Goal: Task Accomplishment & Management: Manage account settings

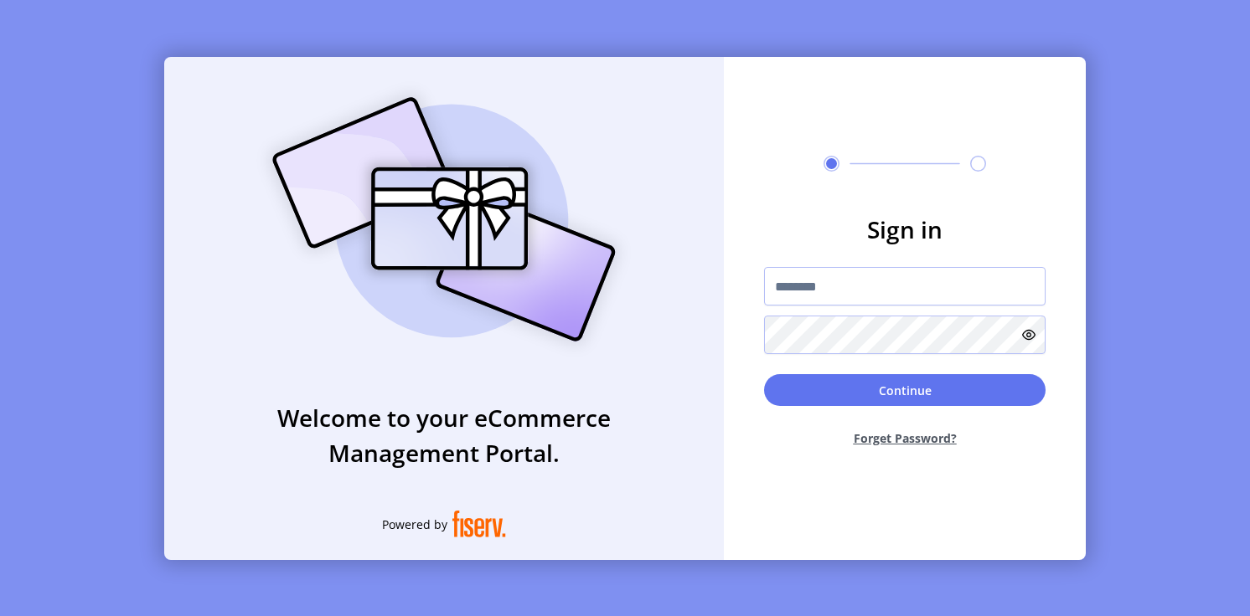
click at [872, 282] on input "text" at bounding box center [904, 286] width 281 height 39
type input "**********"
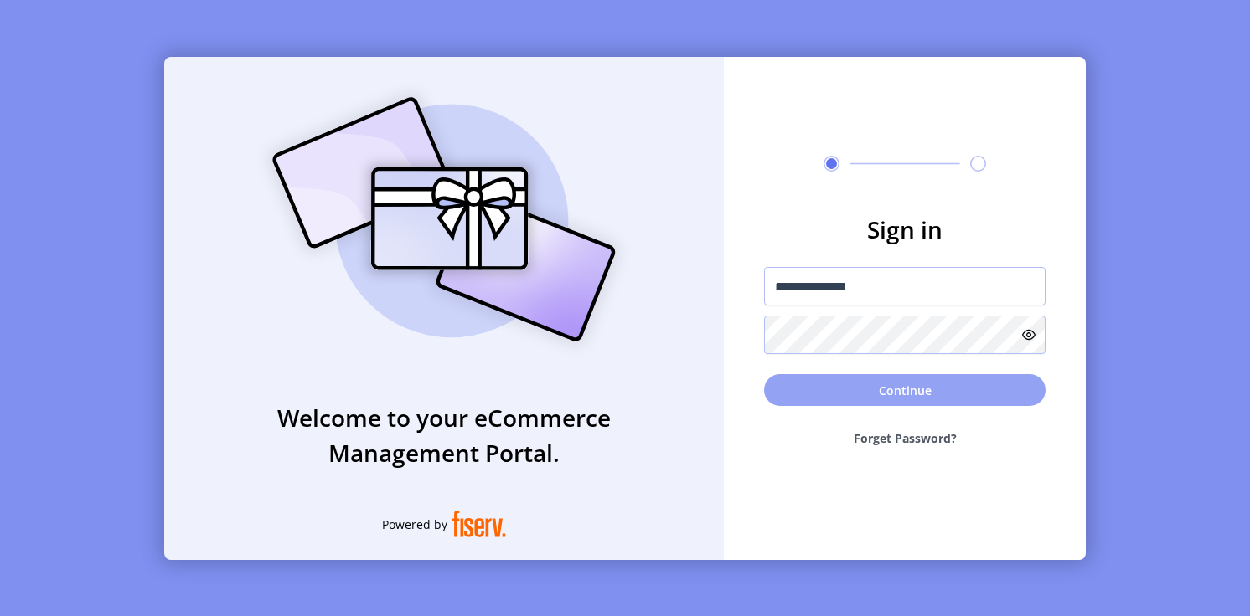
click at [828, 387] on button "Continue" at bounding box center [904, 390] width 281 height 32
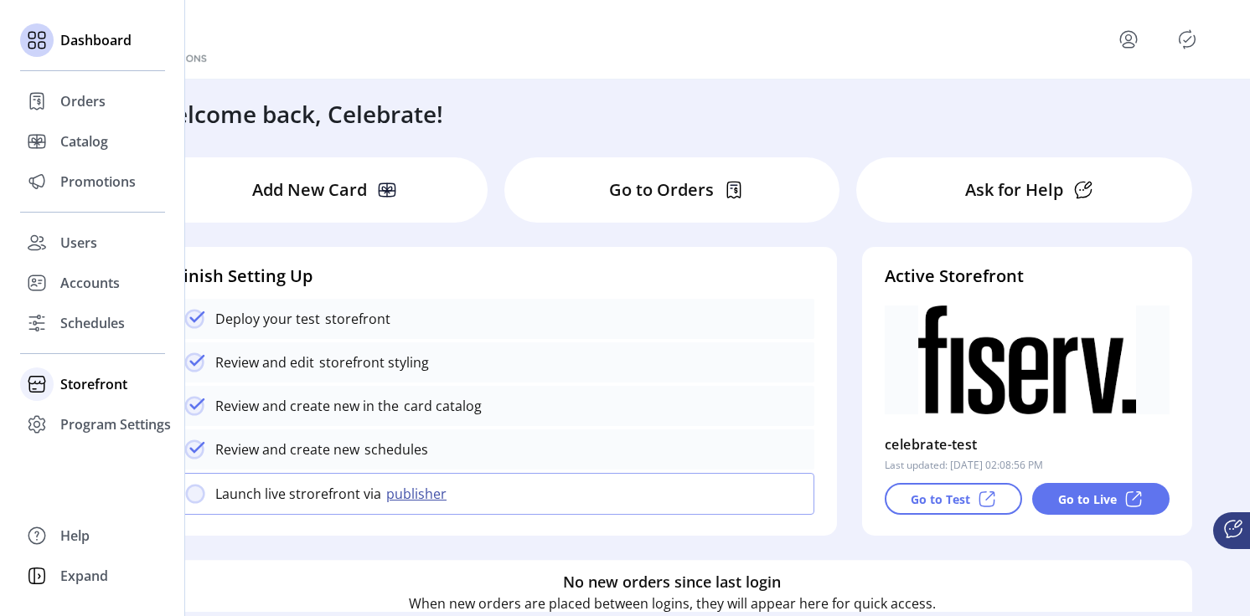
click at [91, 389] on span "Storefront" at bounding box center [93, 384] width 67 height 20
click at [76, 446] on span "Styling" at bounding box center [81, 445] width 43 height 20
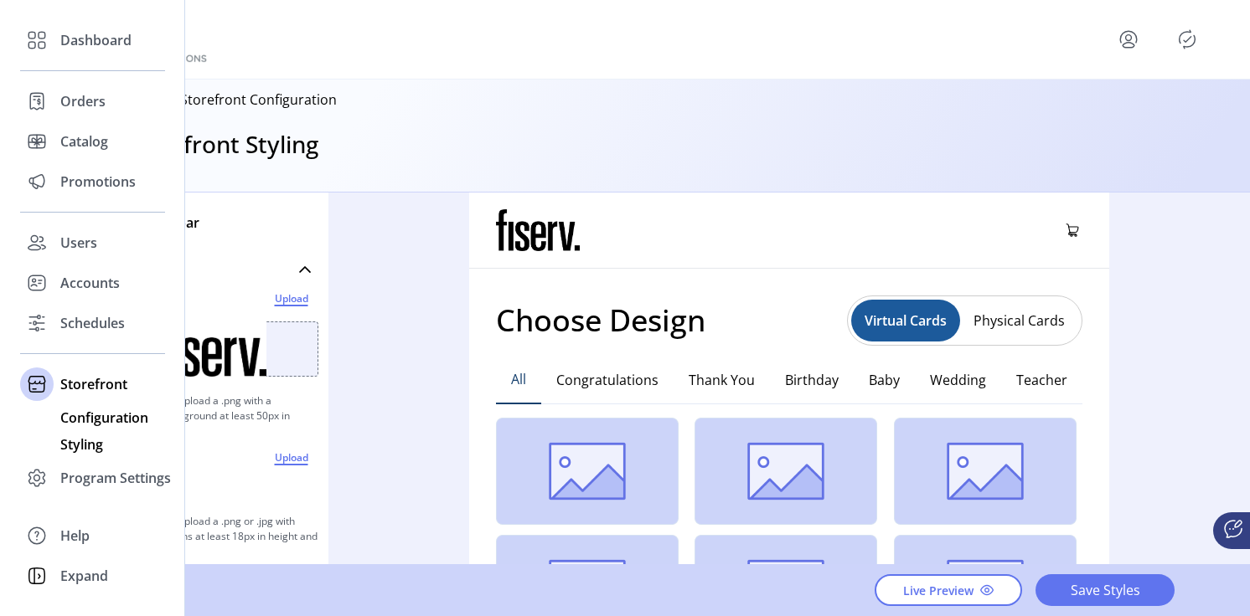
click at [119, 422] on span "Configuration" at bounding box center [104, 418] width 88 height 20
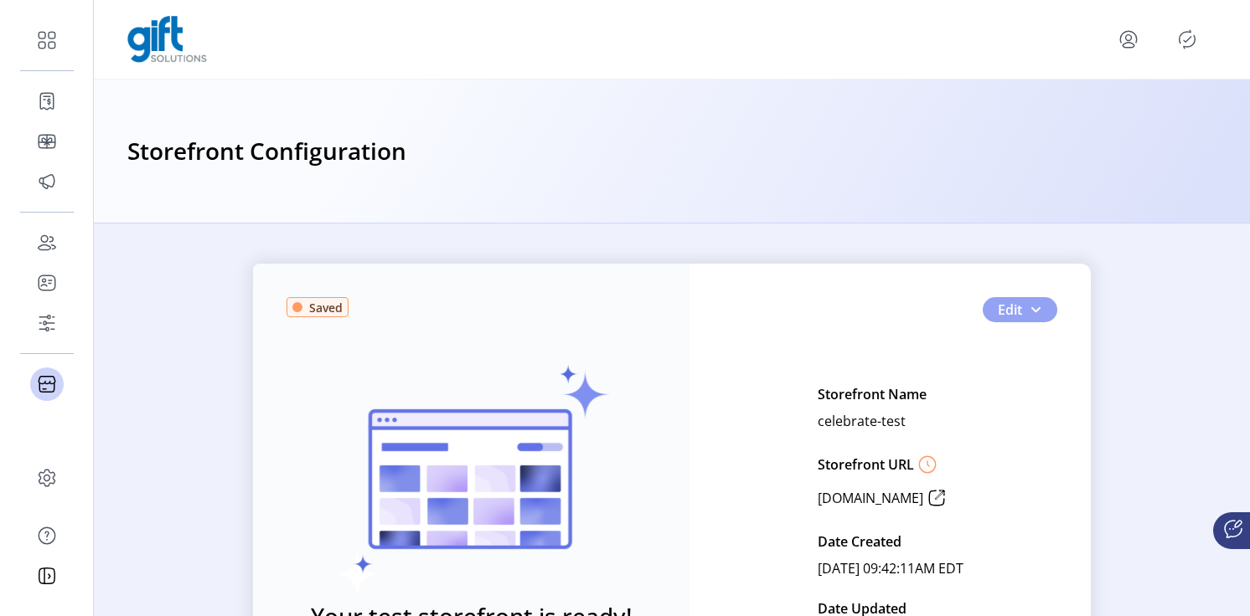
click at [1023, 314] on button "Edit" at bounding box center [1020, 309] width 75 height 25
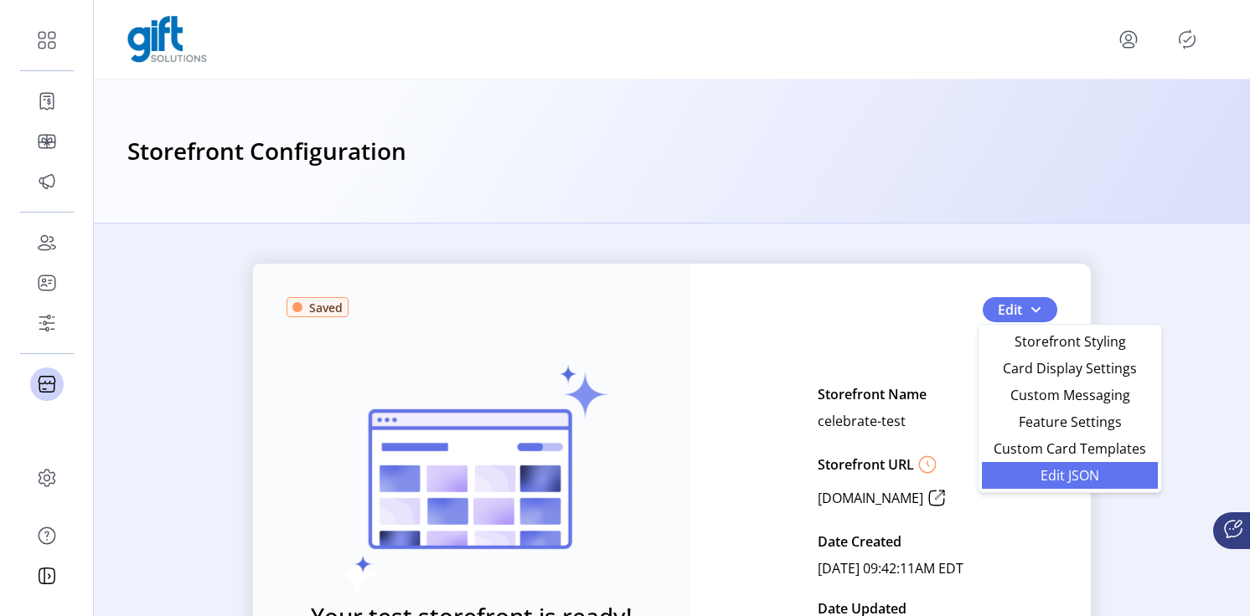
click at [1083, 480] on span "Edit JSON" at bounding box center [1070, 475] width 156 height 13
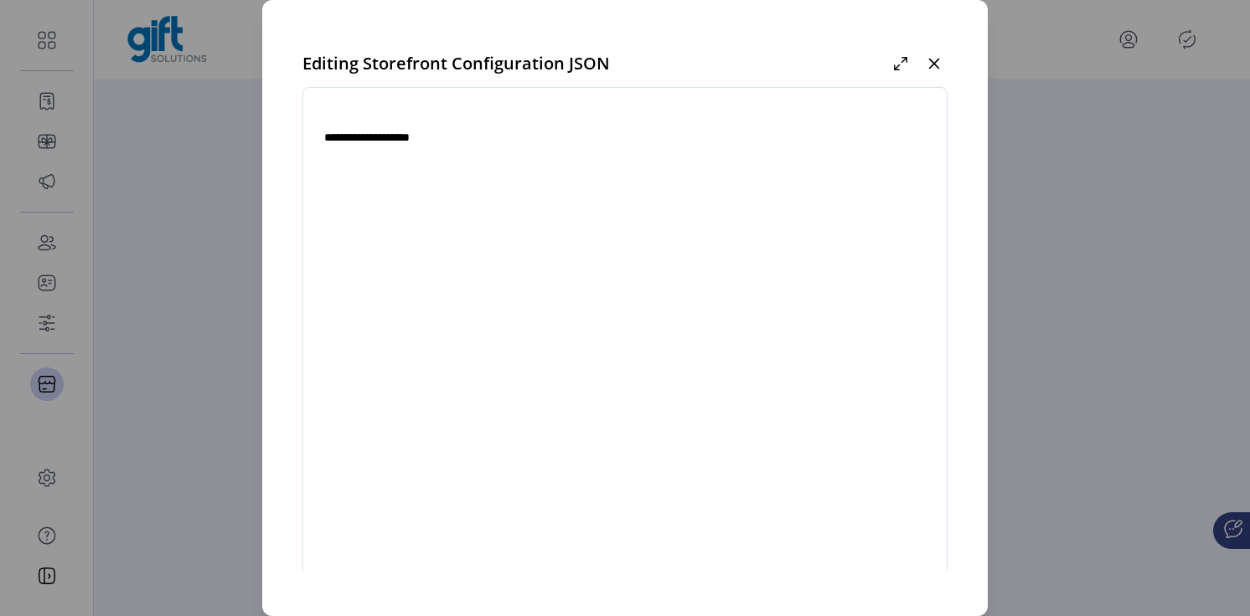
type textarea "**********"
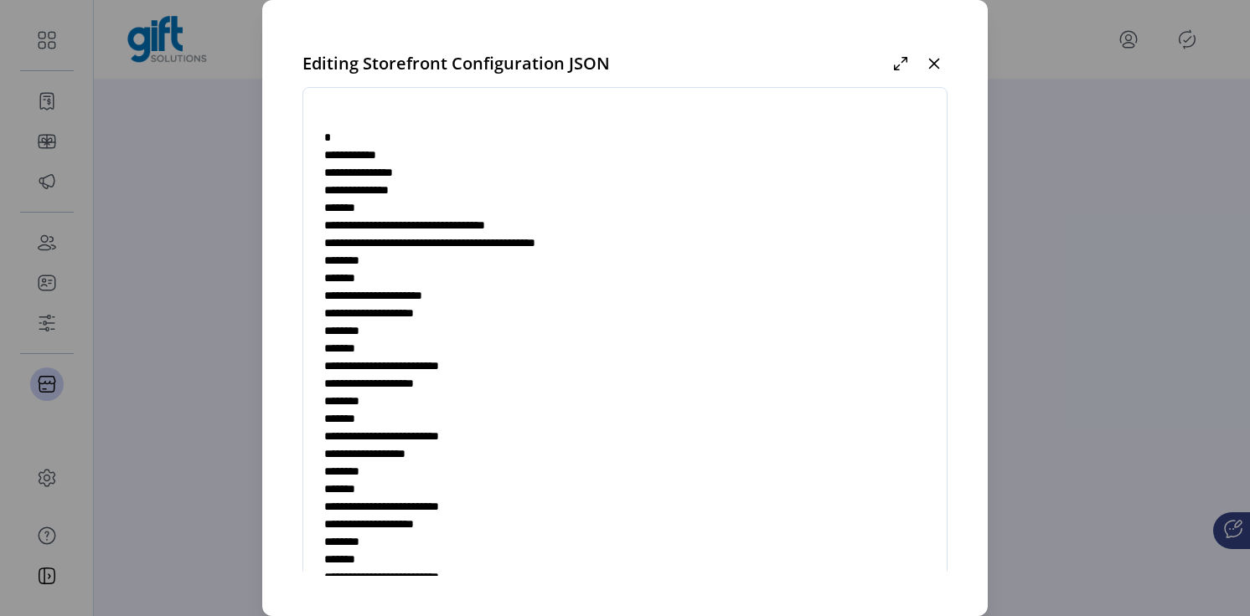
drag, startPoint x: 357, startPoint y: 211, endPoint x: 395, endPoint y: 254, distance: 57.0
click at [395, 254] on textarea at bounding box center [624, 355] width 643 height 494
click at [452, 187] on textarea at bounding box center [624, 355] width 643 height 494
drag, startPoint x: 349, startPoint y: 191, endPoint x: 373, endPoint y: 272, distance: 84.6
click at [373, 272] on textarea at bounding box center [624, 355] width 643 height 494
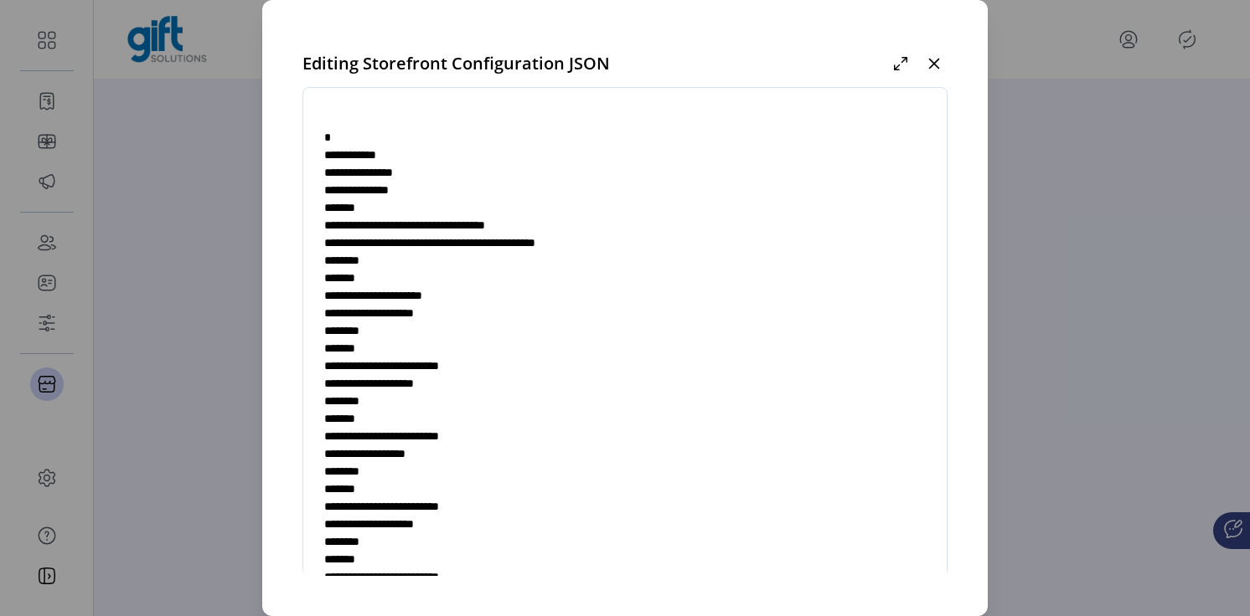
click at [397, 262] on textarea at bounding box center [624, 355] width 643 height 494
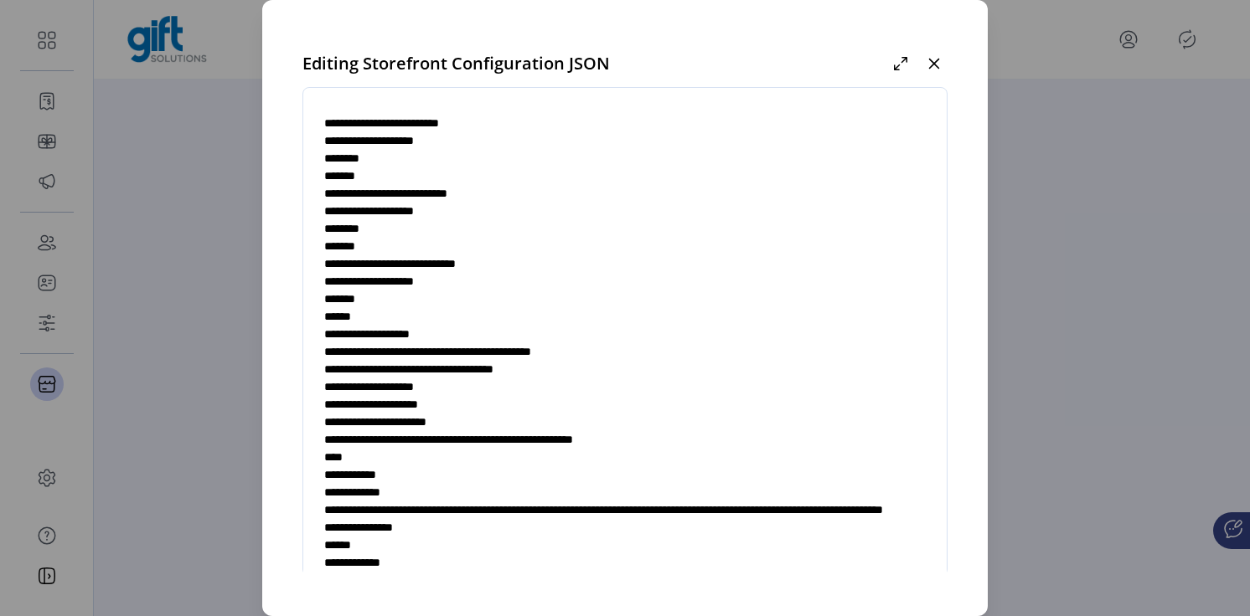
scroll to position [505, 0]
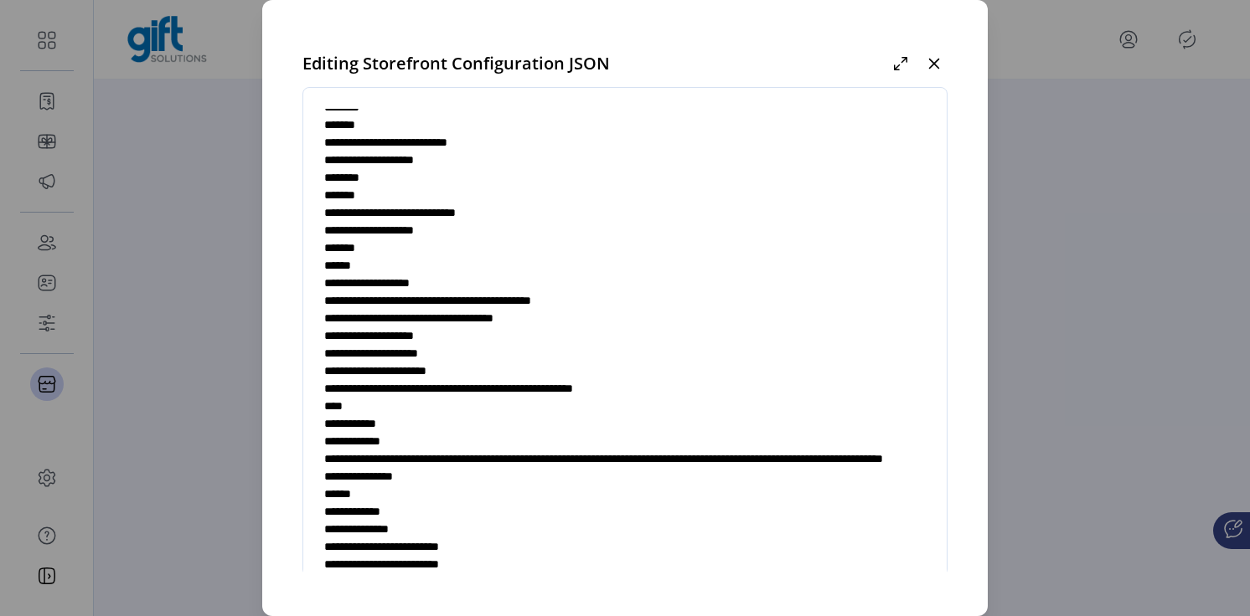
drag, startPoint x: 342, startPoint y: 284, endPoint x: 807, endPoint y: 401, distance: 479.4
click at [807, 401] on textarea at bounding box center [624, 355] width 643 height 494
click at [653, 352] on textarea at bounding box center [624, 355] width 643 height 494
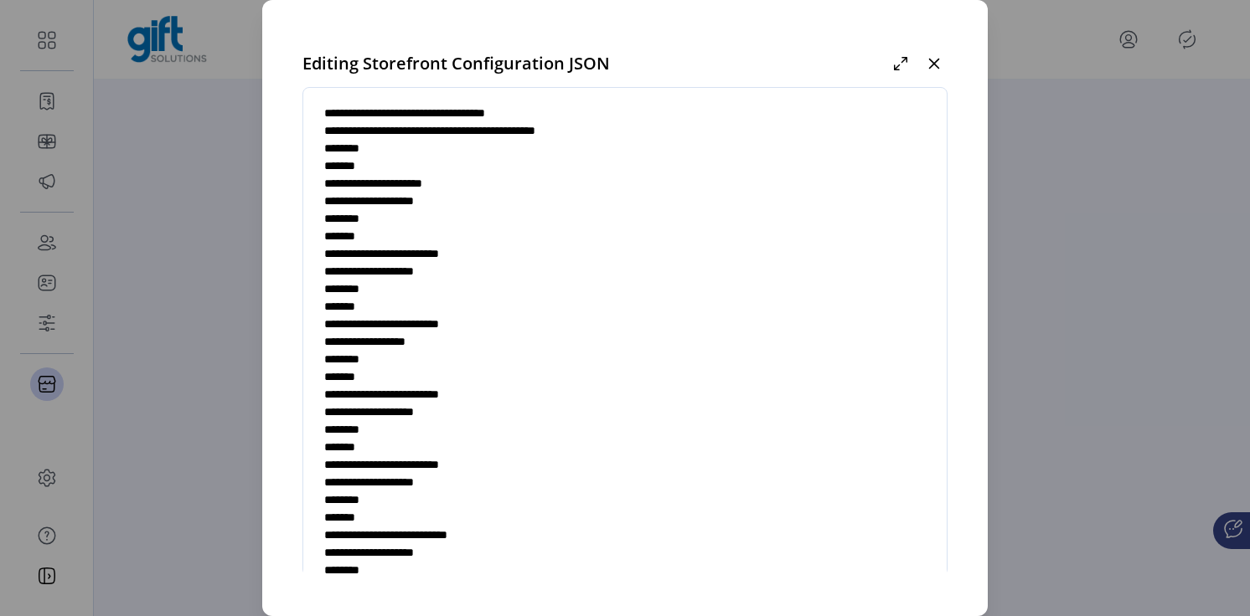
scroll to position [0, 0]
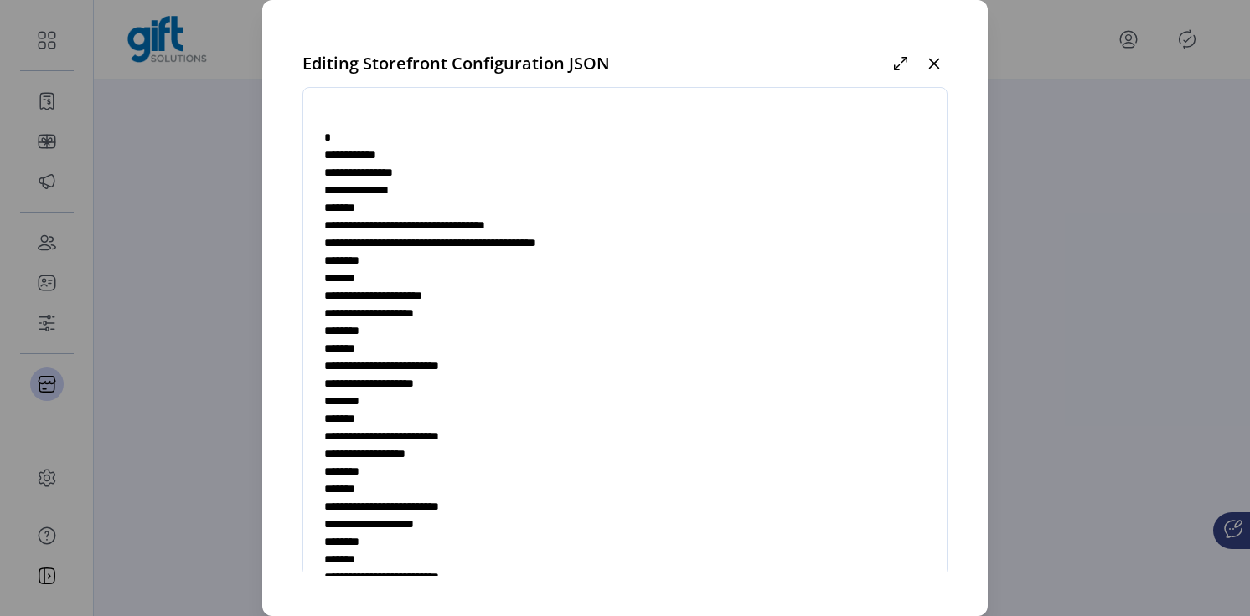
click at [374, 192] on textarea at bounding box center [624, 355] width 643 height 494
drag, startPoint x: 347, startPoint y: 169, endPoint x: 446, endPoint y: 171, distance: 98.9
click at [446, 171] on textarea at bounding box center [624, 355] width 643 height 494
click at [405, 230] on textarea at bounding box center [624, 355] width 643 height 494
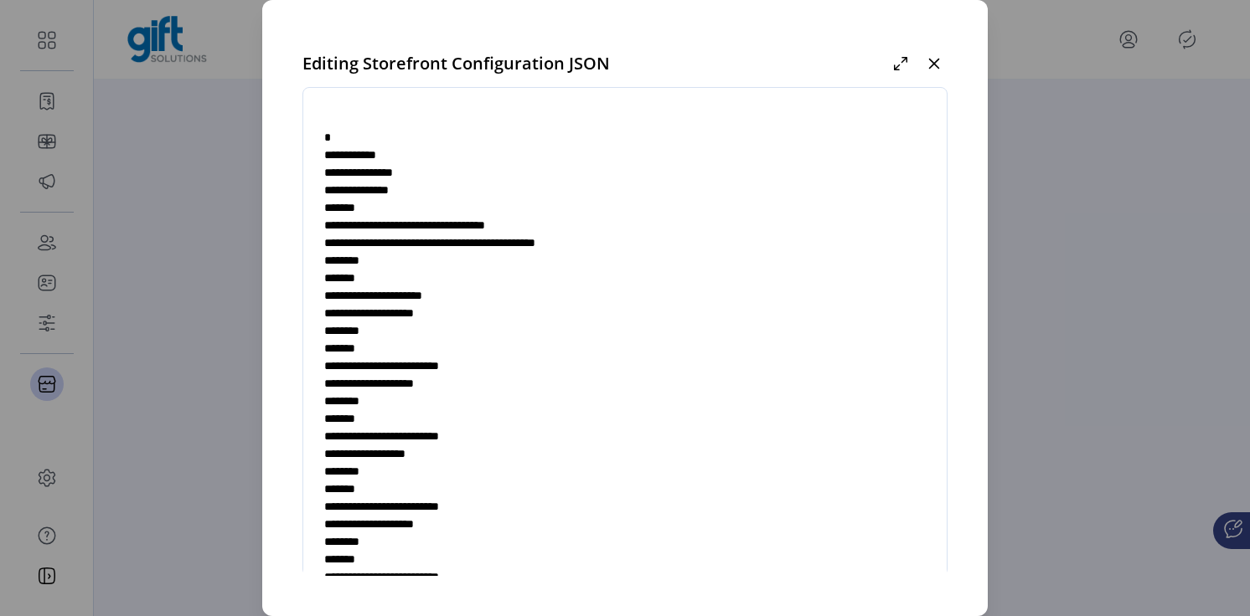
click at [405, 230] on textarea at bounding box center [624, 355] width 643 height 494
drag, startPoint x: 447, startPoint y: 244, endPoint x: 663, endPoint y: 241, distance: 216.1
click at [663, 241] on textarea at bounding box center [624, 355] width 643 height 494
click at [699, 240] on textarea at bounding box center [624, 355] width 643 height 494
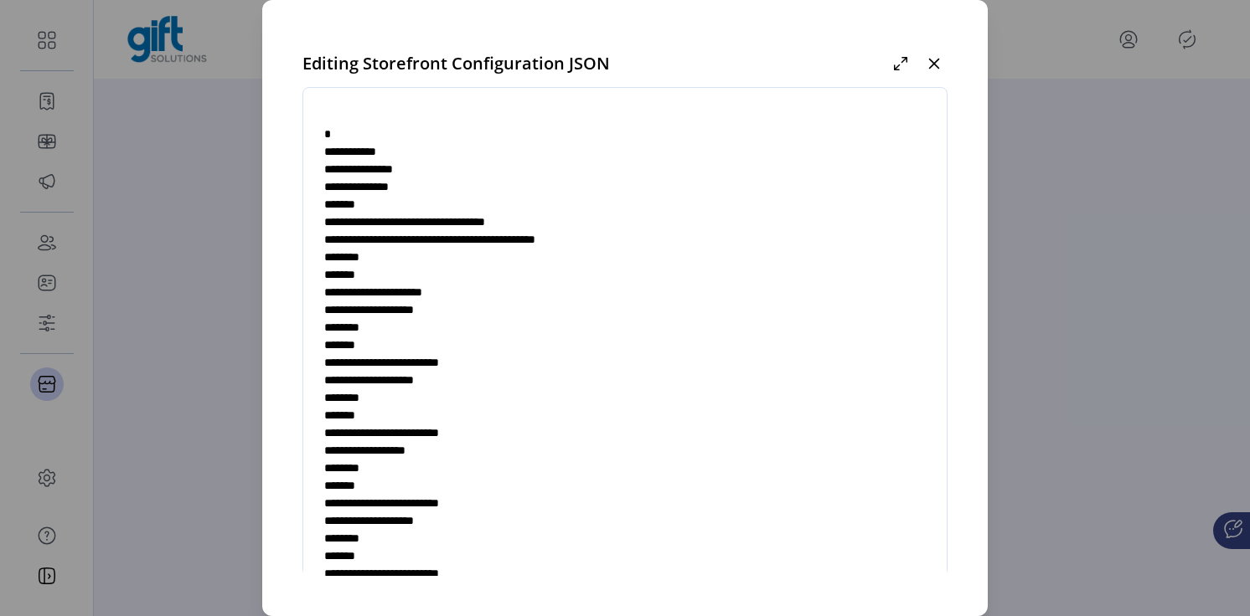
drag, startPoint x: 348, startPoint y: 188, endPoint x: 426, endPoint y: 264, distance: 108.4
click at [426, 265] on textarea at bounding box center [624, 355] width 643 height 494
click at [497, 271] on textarea at bounding box center [624, 355] width 643 height 494
drag, startPoint x: 348, startPoint y: 184, endPoint x: 439, endPoint y: 287, distance: 137.1
click at [439, 287] on textarea at bounding box center [624, 355] width 643 height 494
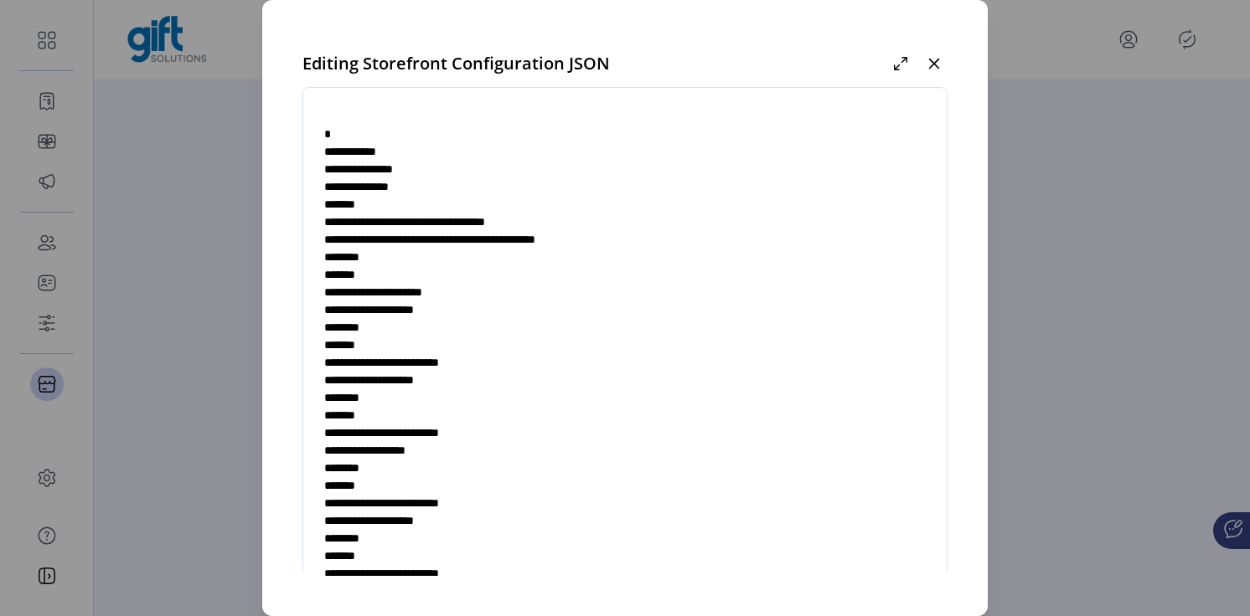
click at [508, 295] on textarea at bounding box center [624, 355] width 643 height 494
drag, startPoint x: 358, startPoint y: 202, endPoint x: 510, endPoint y: 288, distance: 174.4
click at [510, 288] on textarea at bounding box center [624, 355] width 643 height 494
click at [536, 325] on textarea at bounding box center [624, 355] width 643 height 494
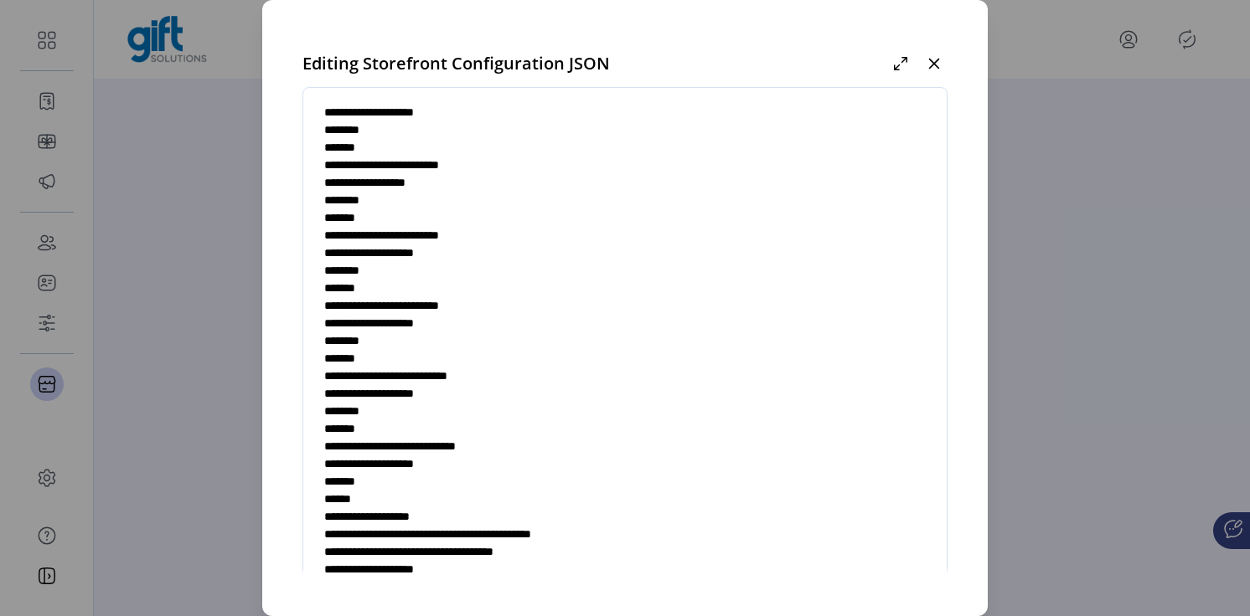
scroll to position [310, 0]
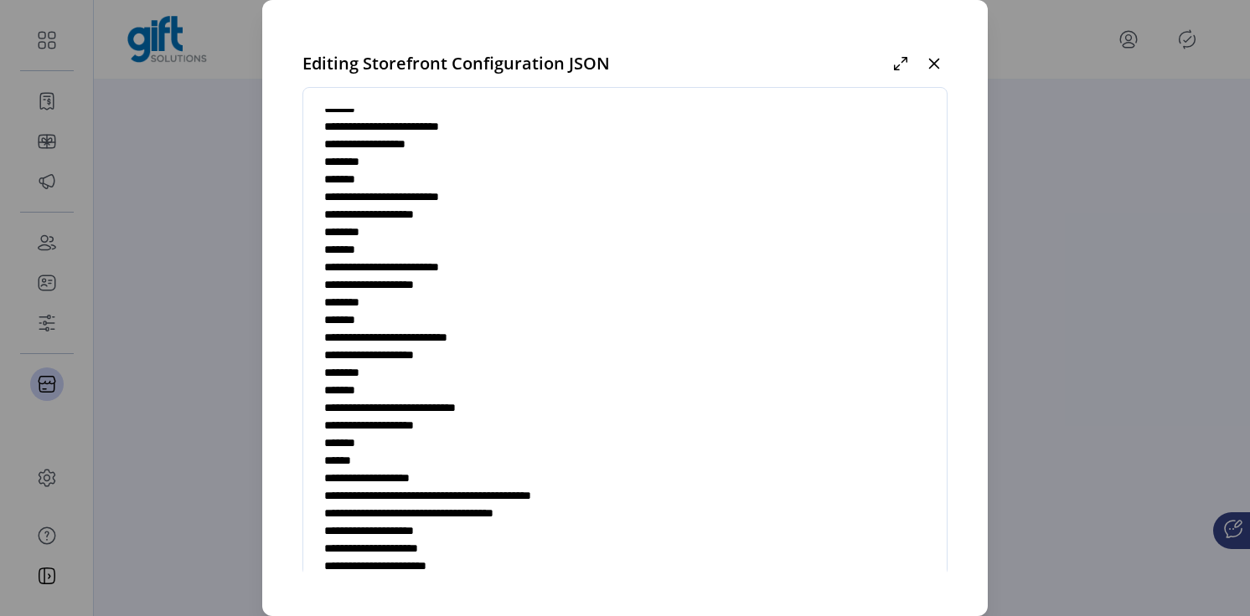
click at [602, 274] on textarea at bounding box center [624, 355] width 643 height 494
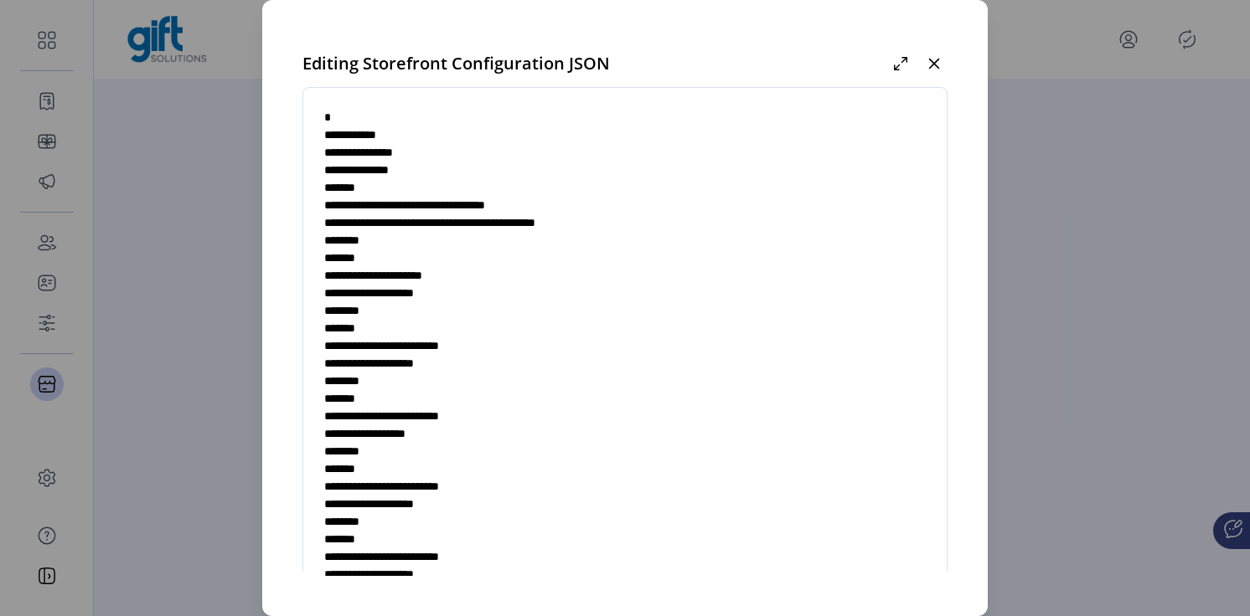
scroll to position [17, 0]
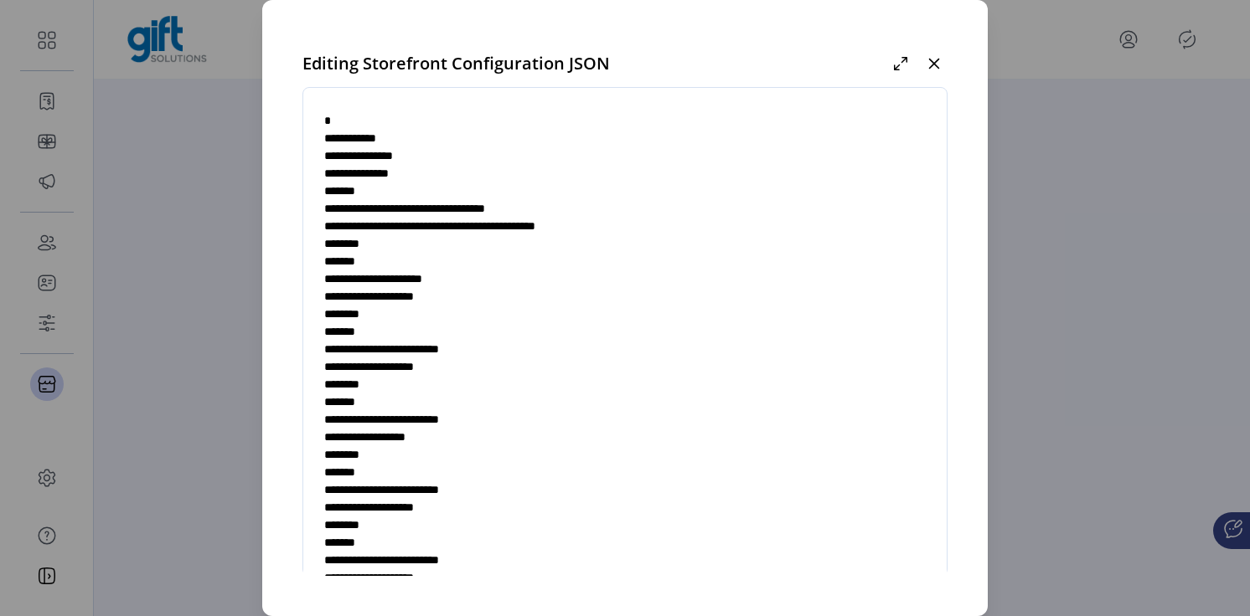
click at [704, 229] on textarea at bounding box center [624, 355] width 643 height 494
drag, startPoint x: 370, startPoint y: 209, endPoint x: 678, endPoint y: 226, distance: 308.7
click at [678, 226] on textarea at bounding box center [624, 355] width 643 height 494
click at [696, 227] on textarea at bounding box center [624, 355] width 643 height 494
drag, startPoint x: 357, startPoint y: 189, endPoint x: 368, endPoint y: 244, distance: 55.5
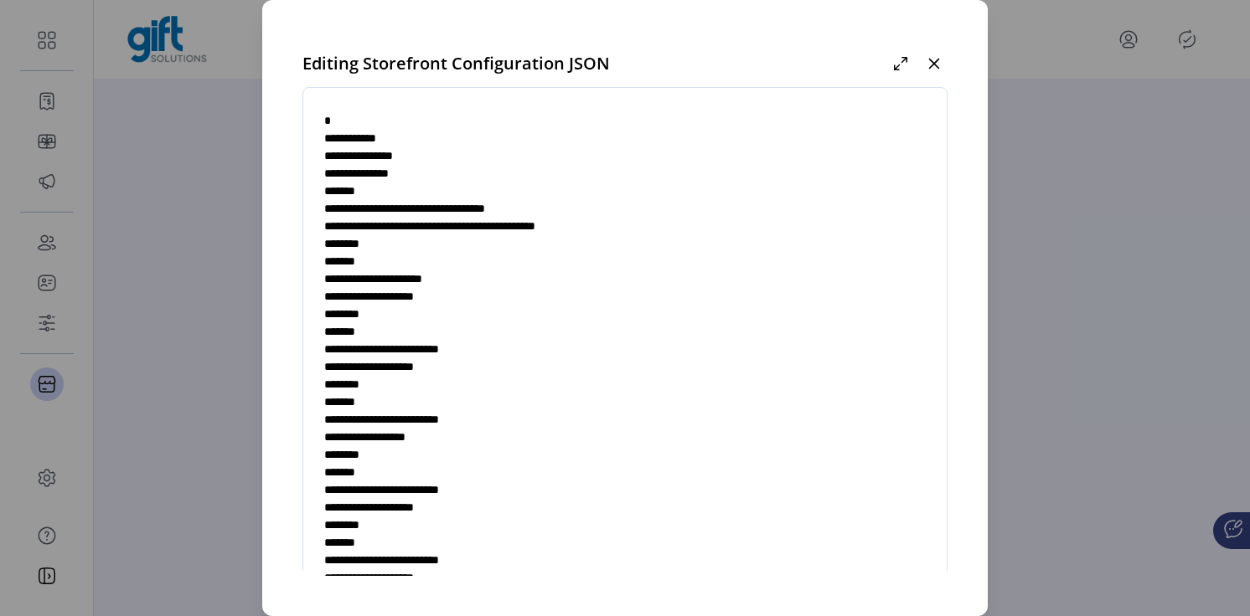
click at [368, 244] on textarea at bounding box center [624, 355] width 643 height 494
click at [396, 240] on textarea at bounding box center [624, 355] width 643 height 494
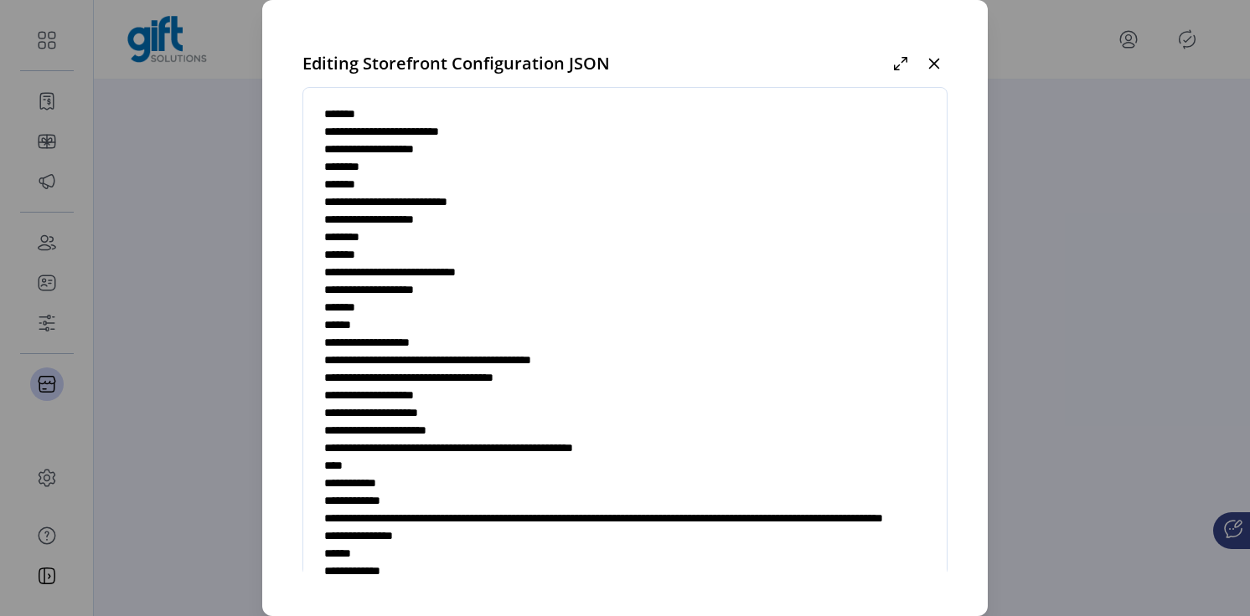
scroll to position [446, 0]
drag, startPoint x: 346, startPoint y: 446, endPoint x: 485, endPoint y: 449, distance: 139.1
click at [486, 449] on textarea at bounding box center [624, 355] width 643 height 494
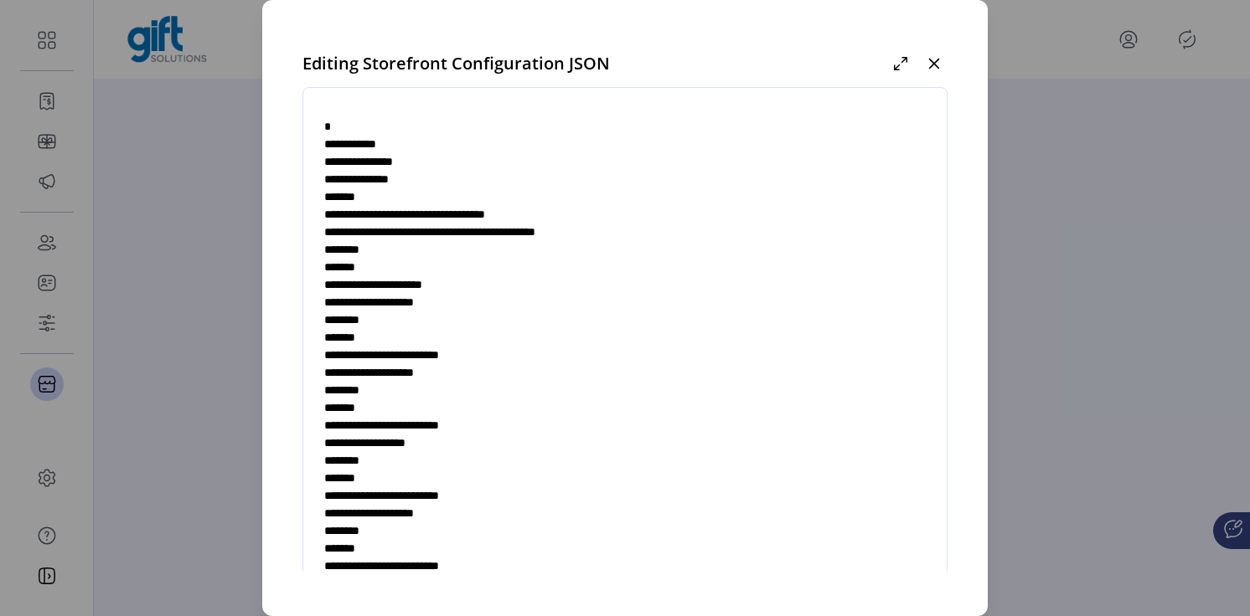
scroll to position [0, 0]
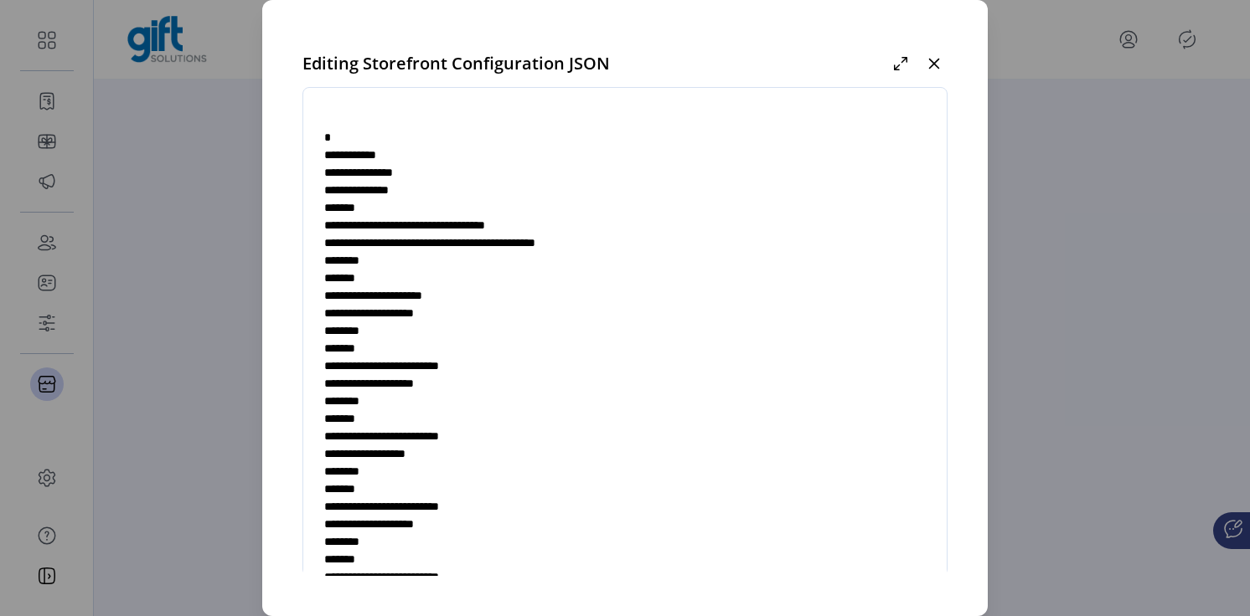
drag, startPoint x: 440, startPoint y: 225, endPoint x: 579, endPoint y: 221, distance: 139.1
click at [579, 221] on textarea at bounding box center [624, 355] width 643 height 494
click at [685, 243] on textarea at bounding box center [624, 355] width 643 height 494
click at [933, 65] on icon "button" at bounding box center [933, 63] width 13 height 13
